Goal: Task Accomplishment & Management: Manage account settings

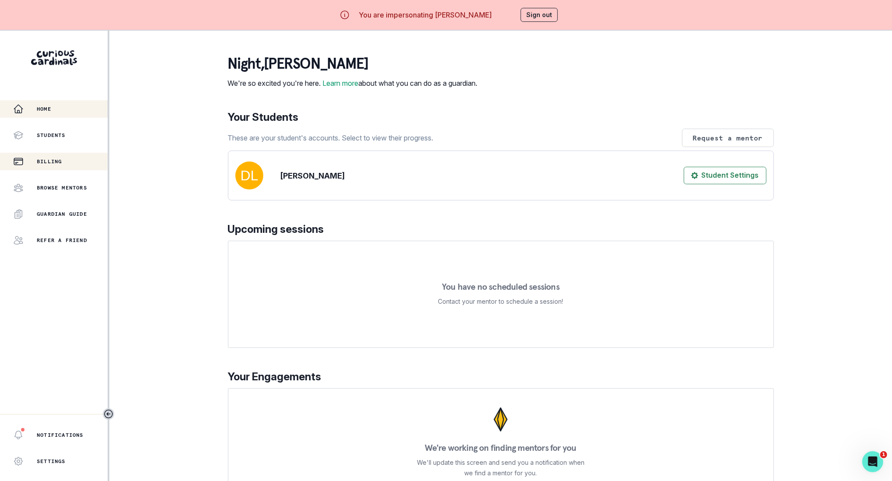
click at [47, 155] on button "Billing" at bounding box center [54, 162] width 108 height 18
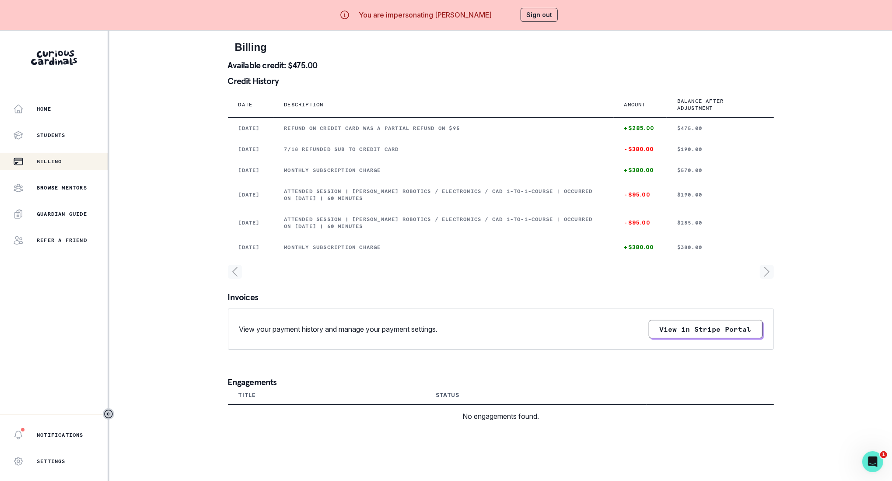
click at [521, 19] on button "Sign out" at bounding box center [539, 15] width 37 height 14
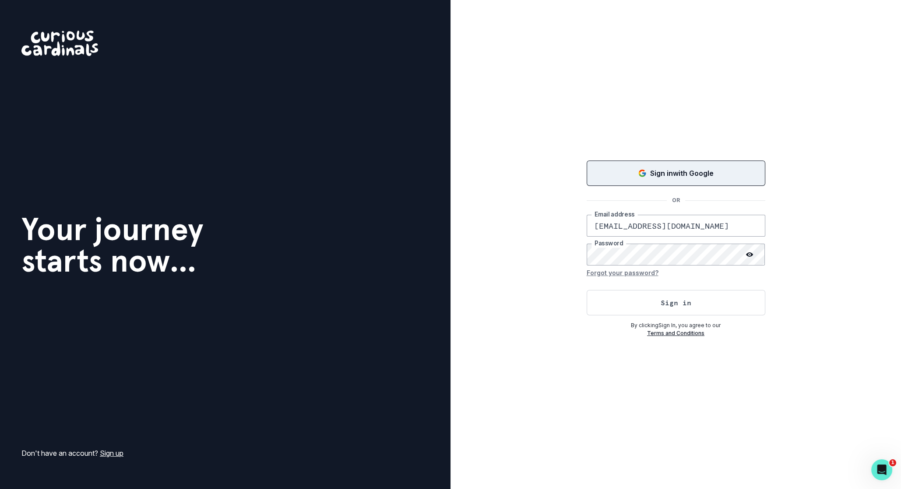
click at [668, 177] on p "Sign in with Google" at bounding box center [681, 173] width 63 height 11
